Goal: Information Seeking & Learning: Learn about a topic

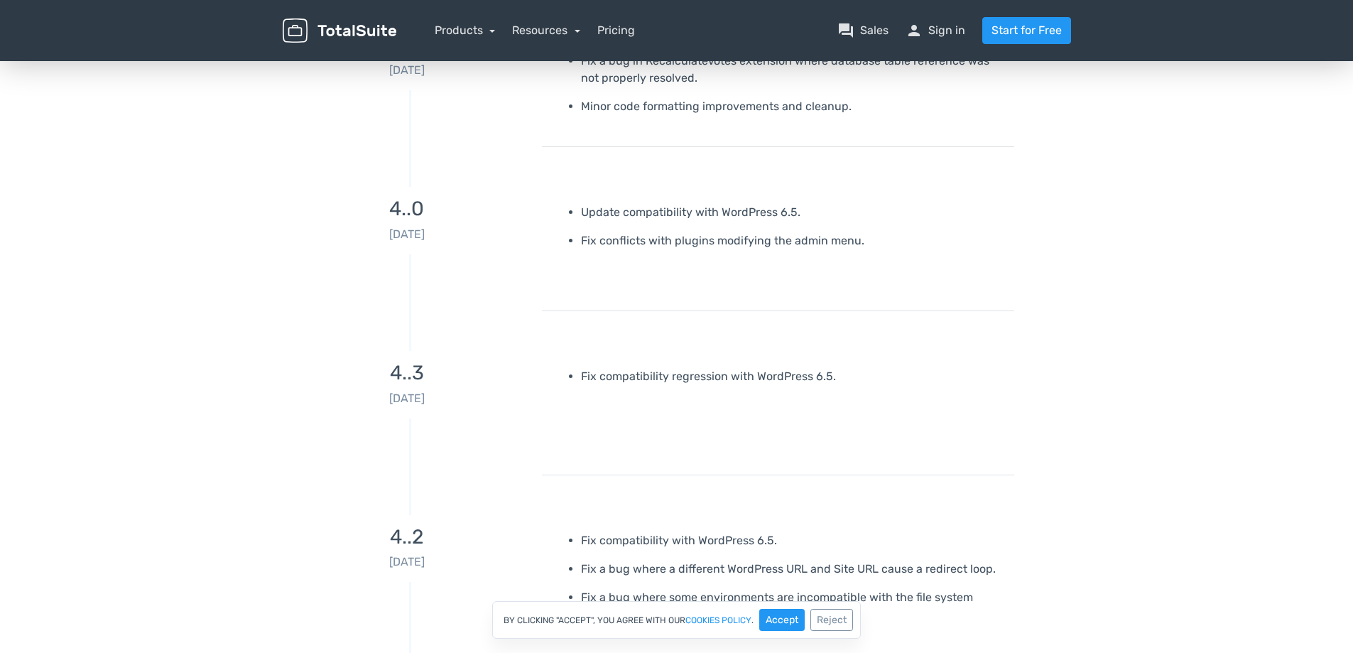
scroll to position [284, 0]
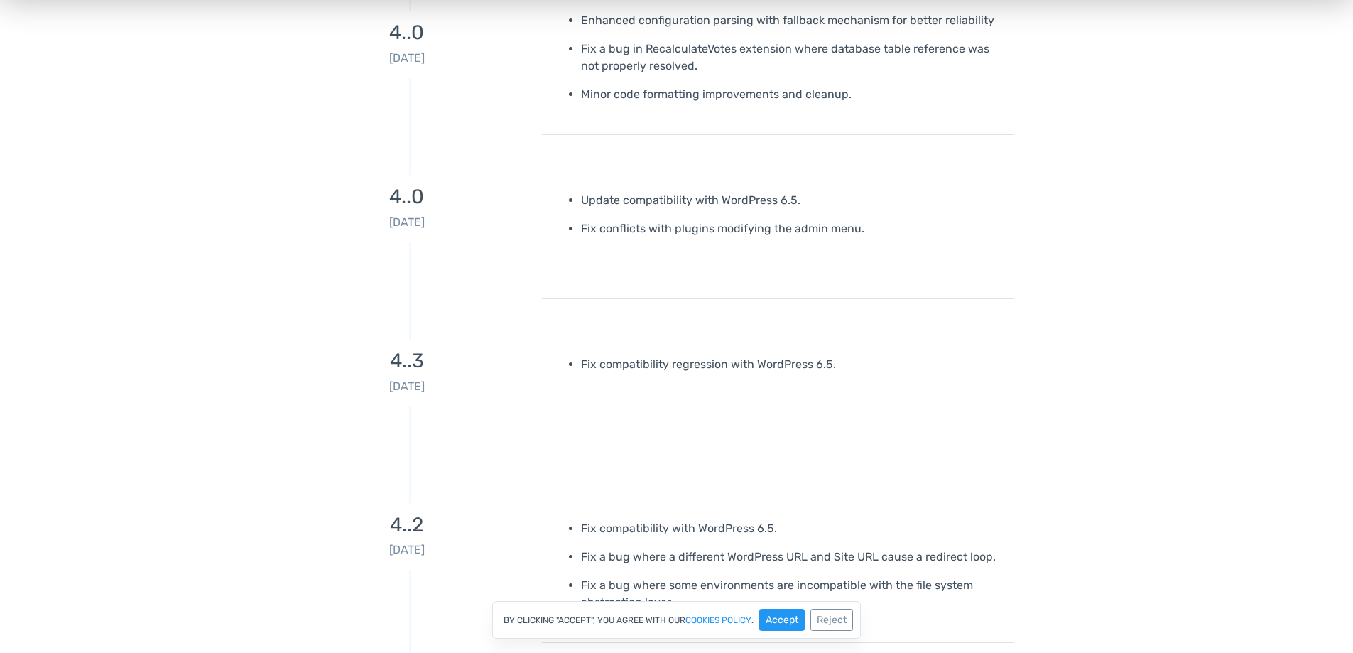
drag, startPoint x: 1018, startPoint y: 374, endPoint x: 1095, endPoint y: 310, distance: 100.3
drag, startPoint x: 1095, startPoint y: 310, endPoint x: 655, endPoint y: 439, distance: 458.3
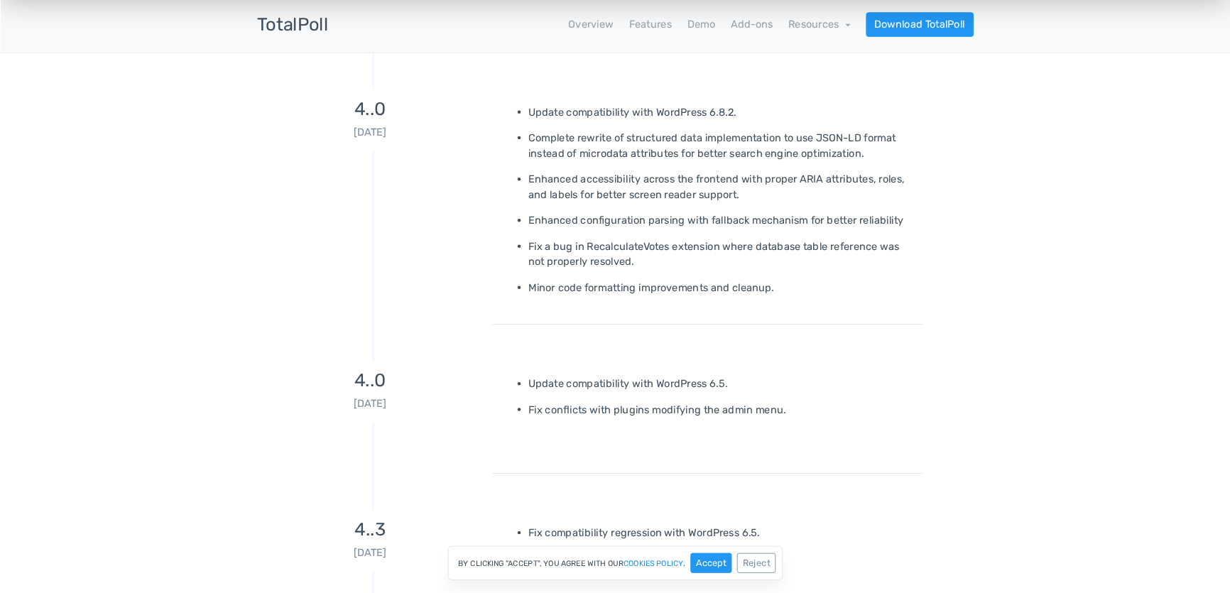
scroll to position [0, 0]
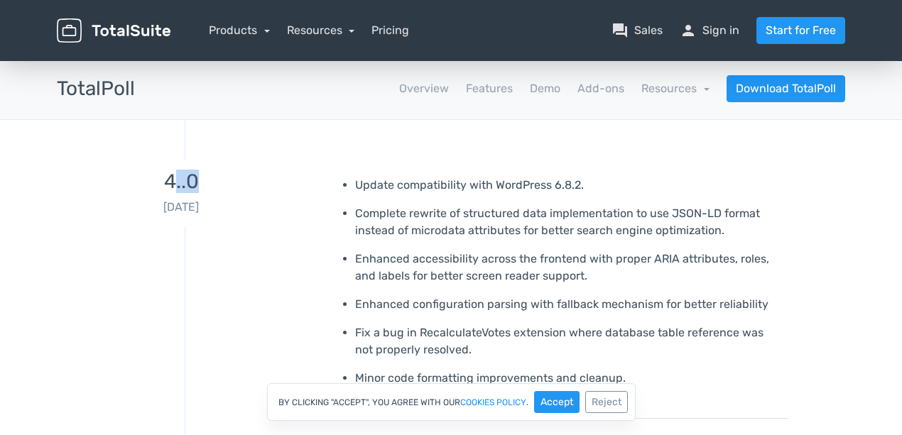
drag, startPoint x: 172, startPoint y: 181, endPoint x: 212, endPoint y: 178, distance: 39.9
click at [212, 178] on h3 "4..0" at bounding box center [181, 182] width 249 height 22
click at [212, 177] on h3 "4..0" at bounding box center [181, 182] width 249 height 22
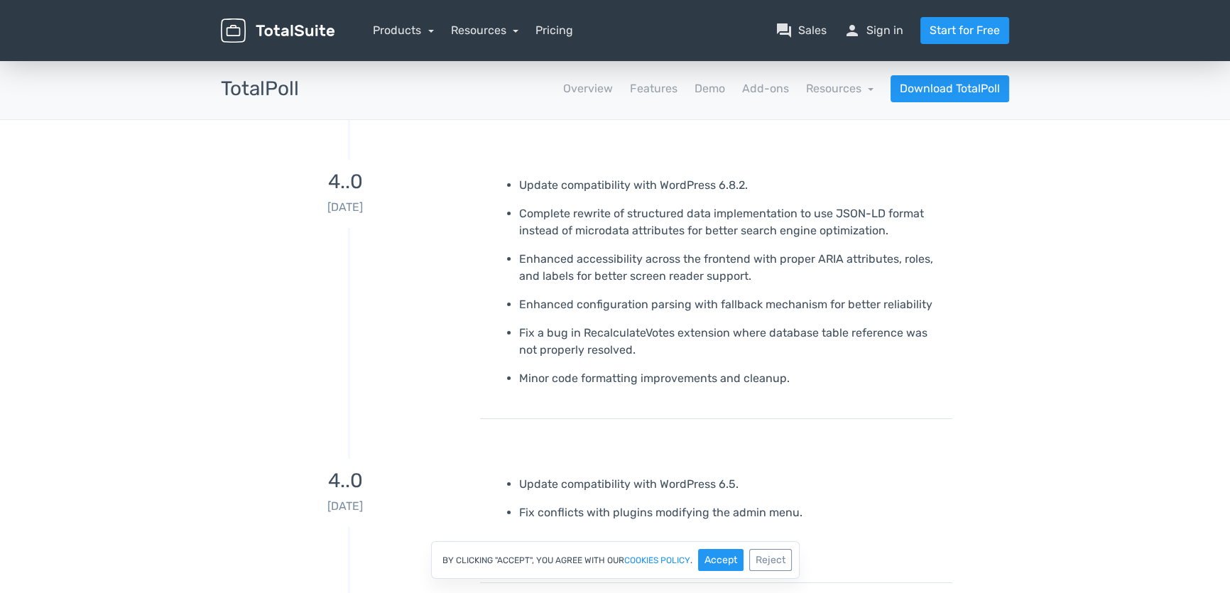
scroll to position [97, 0]
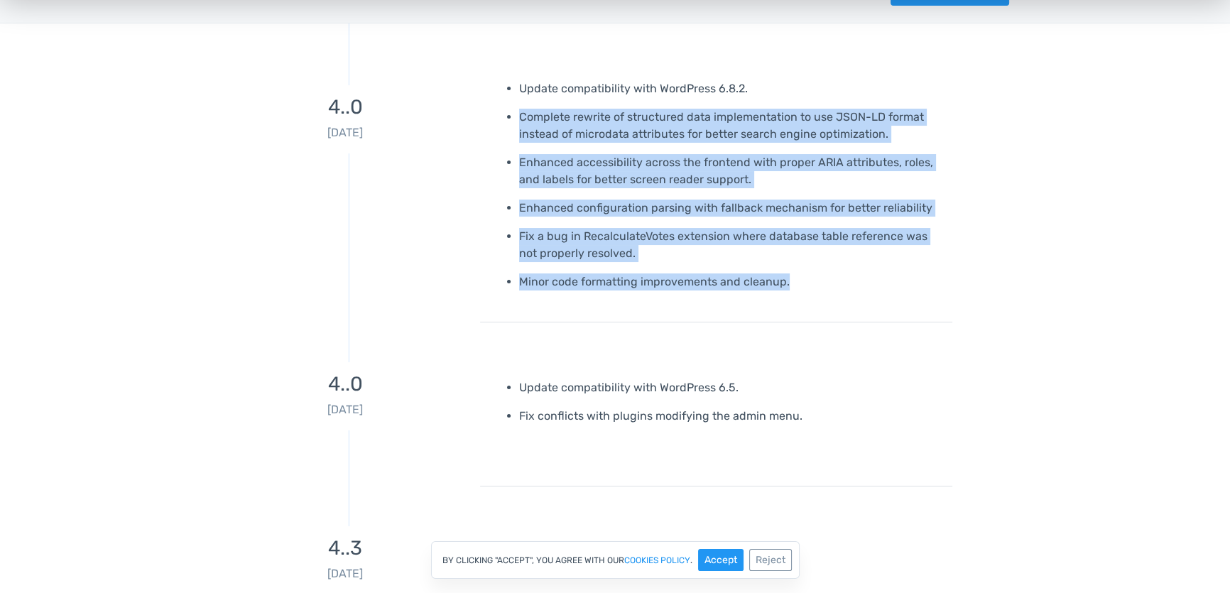
drag, startPoint x: 797, startPoint y: 269, endPoint x: 487, endPoint y: 109, distance: 348.5
click at [487, 109] on div "Update compatibility with WordPress 6.8.2. Complete rewrite of structured data …" at bounding box center [716, 192] width 472 height 259
click at [478, 99] on div "4..0 [DATE] Update compatibility with WordPress 6.8.2. Complete rewrite of stru…" at bounding box center [615, 192] width 810 height 299
